Goal: Task Accomplishment & Management: Manage account settings

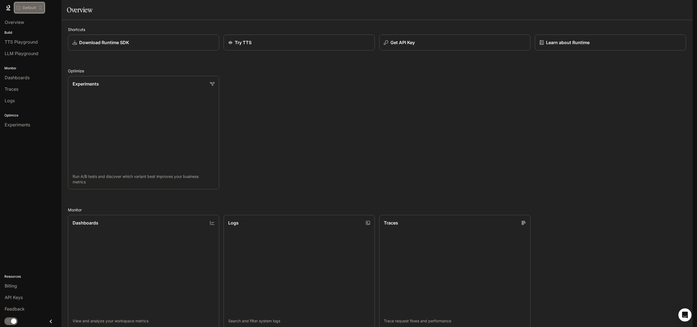
click at [35, 7] on p "Default" at bounding box center [29, 7] width 13 height 5
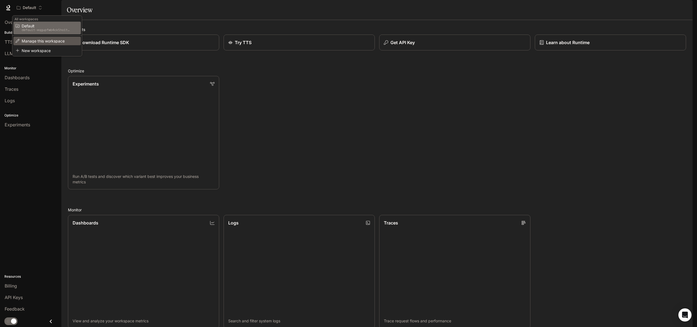
click at [36, 42] on span "Manage this workspace" at bounding box center [46, 41] width 49 height 4
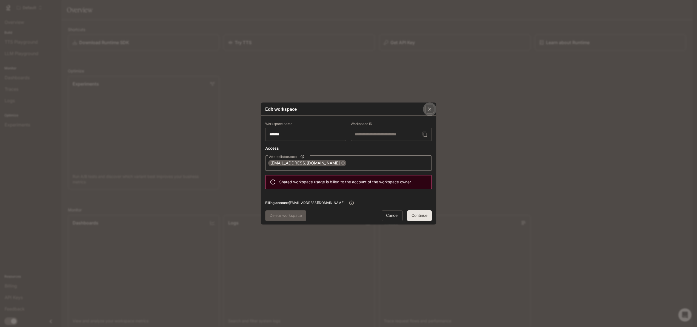
click at [430, 110] on icon "button" at bounding box center [429, 109] width 3 height 3
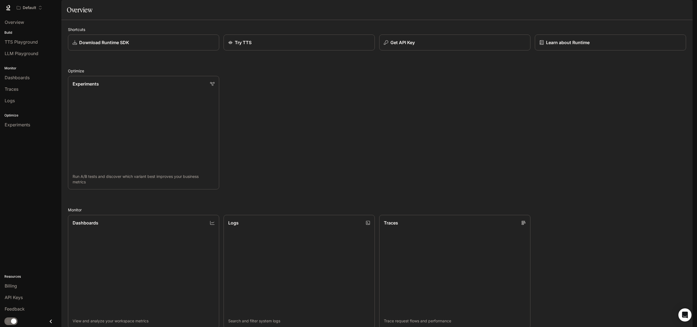
click at [486, 92] on div "Experiments Run A/B tests and discover which variant best improves your busines…" at bounding box center [375, 130] width 622 height 118
click at [686, 8] on img "button" at bounding box center [685, 8] width 8 height 8
click at [639, 43] on span "Billing" at bounding box center [650, 40] width 71 height 5
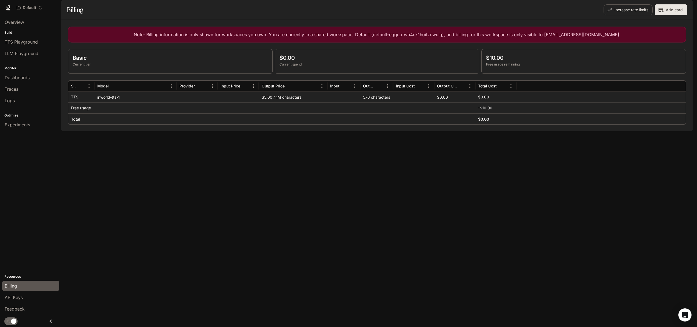
click at [683, 9] on img "button" at bounding box center [685, 8] width 8 height 8
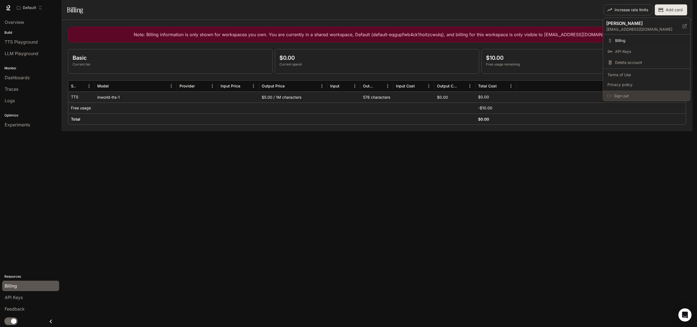
click at [629, 97] on span "Sign out" at bounding box center [650, 95] width 72 height 5
